Goal: Check status: Check status

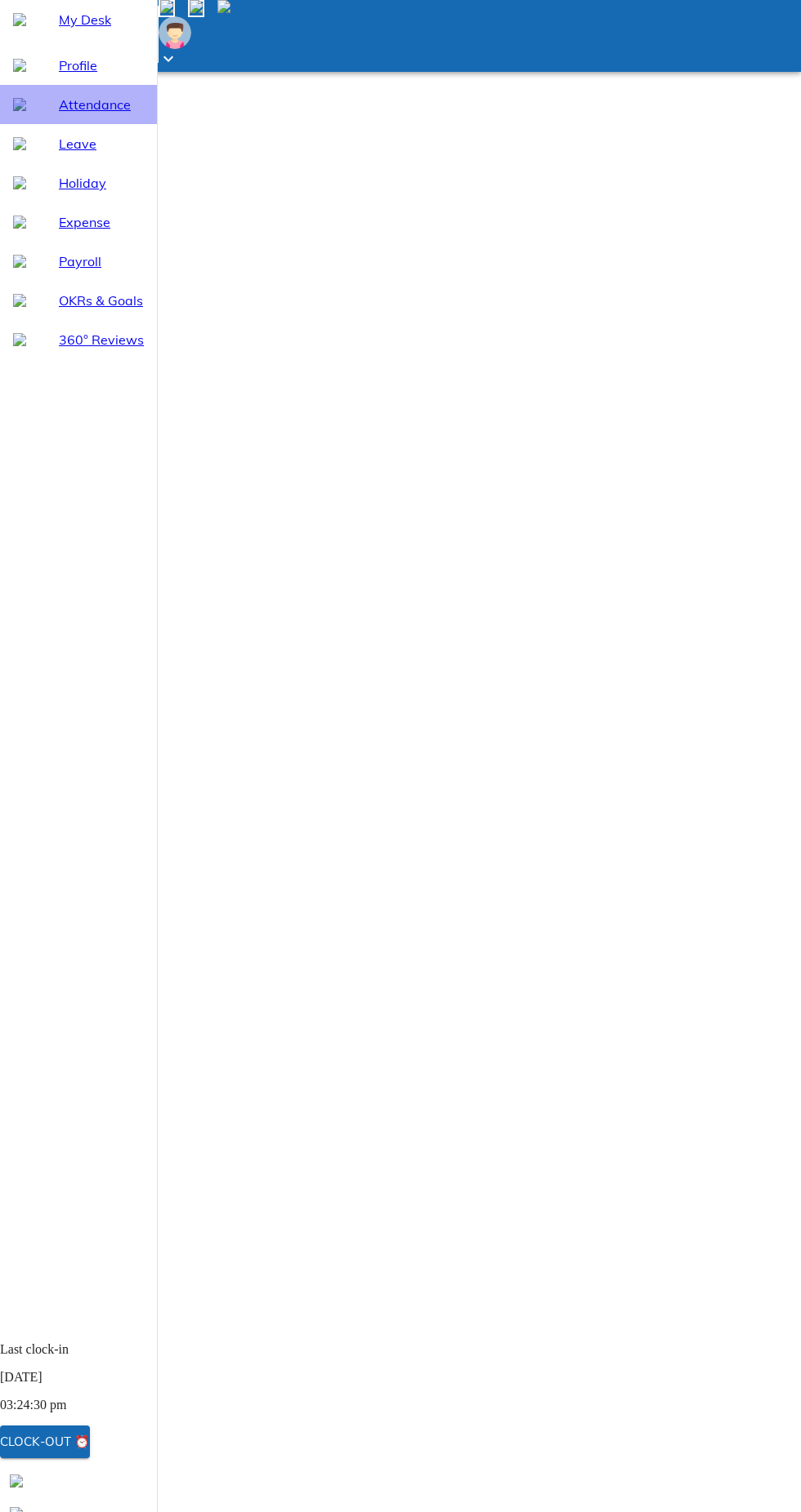
click at [97, 114] on span "Attendance" at bounding box center [101, 104] width 85 height 19
select select "9"
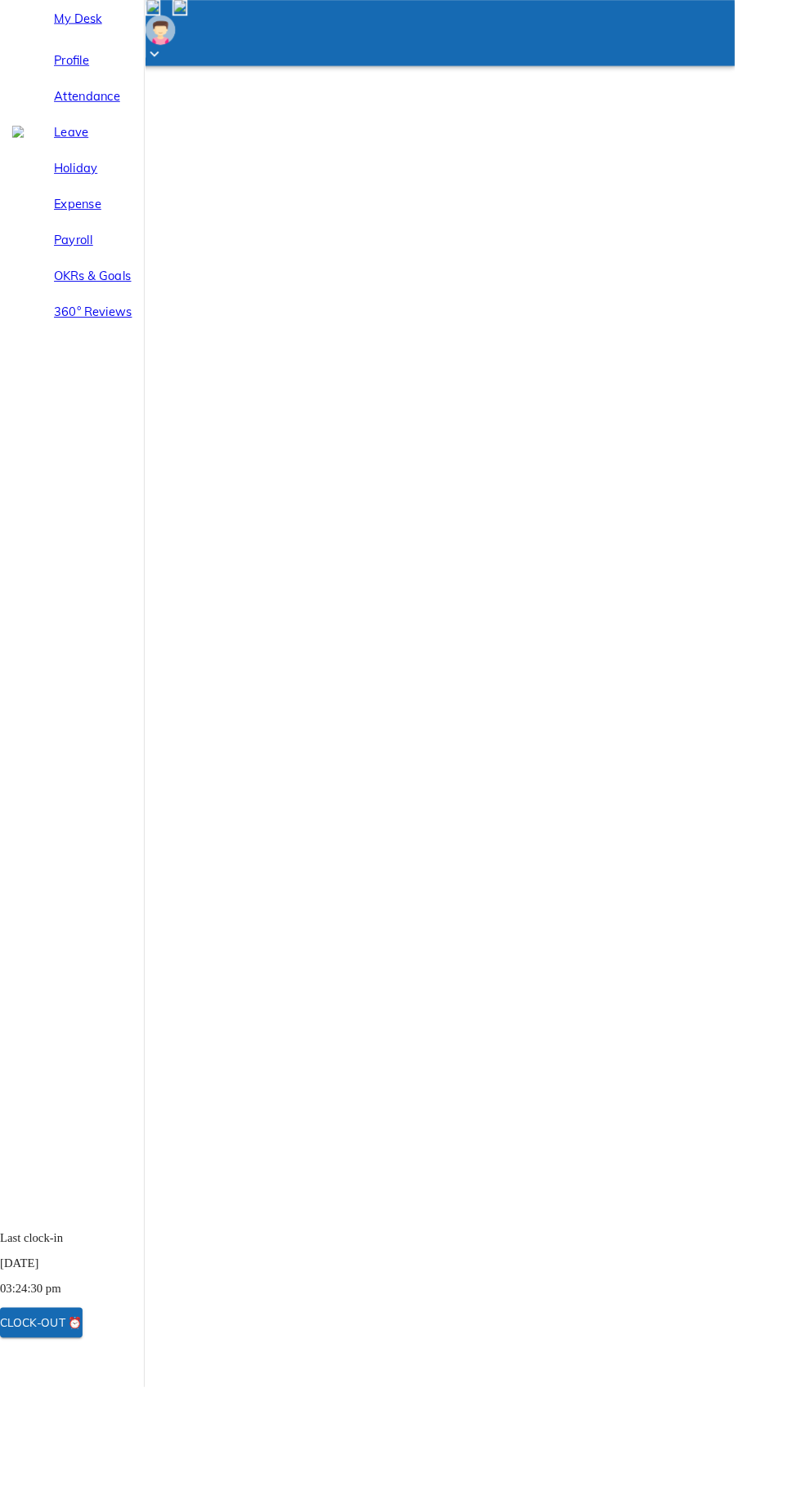
select select "9"
